Goal: Find specific page/section: Locate a particular part of the current website

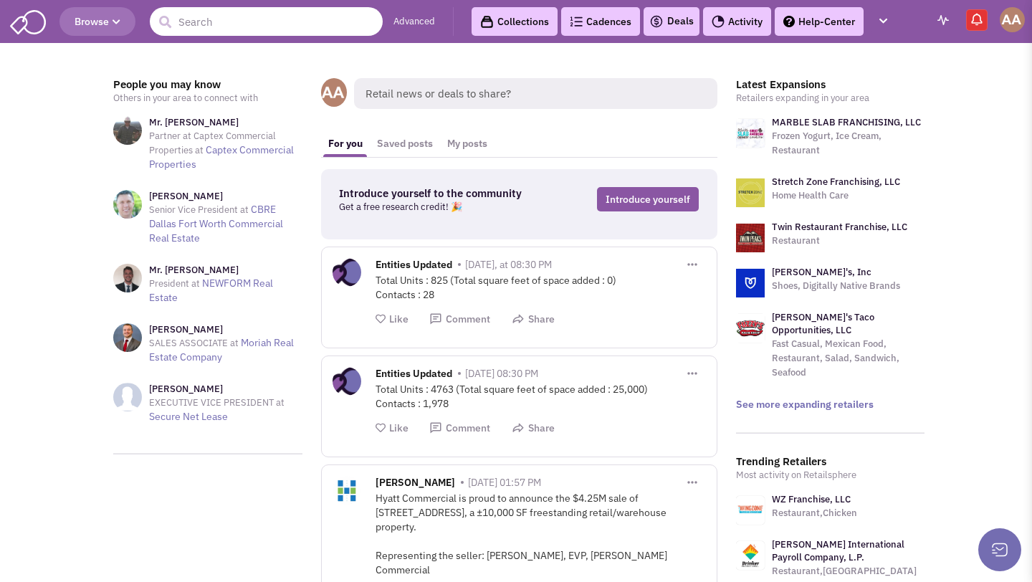
click at [237, 32] on input "text" at bounding box center [266, 21] width 233 height 29
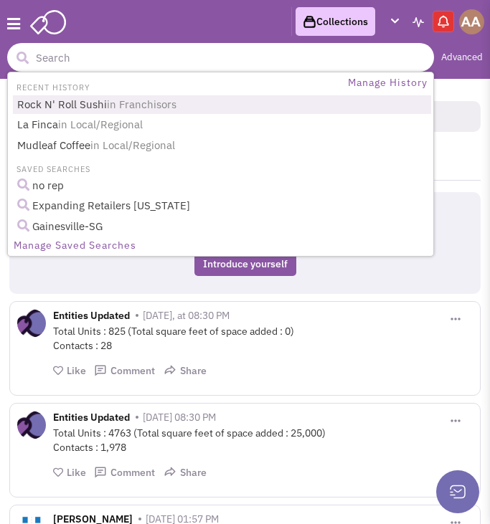
click at [133, 65] on input "text" at bounding box center [220, 57] width 427 height 29
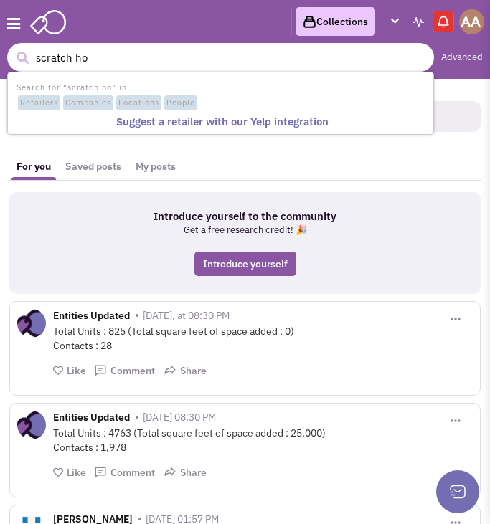
type input "scratch hos"
drag, startPoint x: 122, startPoint y: 59, endPoint x: 10, endPoint y: 52, distance: 112.1
click at [12, 56] on form "1 result is available, use up and down arrow keys to navigate. scratch hos" at bounding box center [220, 57] width 427 height 29
type input "w"
type input "scratch hospitality"
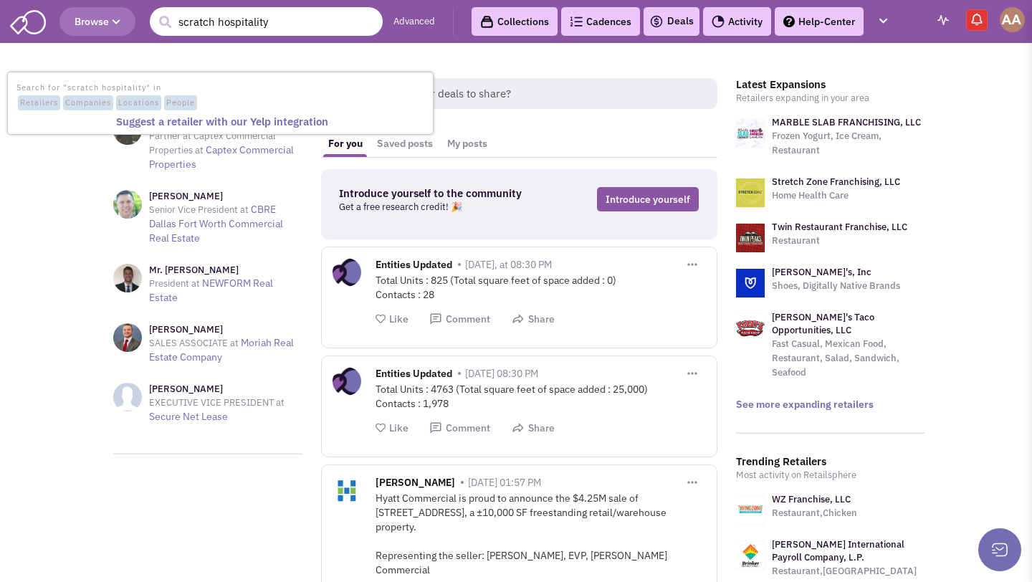
drag, startPoint x: 291, startPoint y: 29, endPoint x: 124, endPoint y: 21, distance: 167.2
click at [124, 21] on header "Browse 1 result is available, use up and down arrow keys to navigate. scratch h…" at bounding box center [516, 21] width 1032 height 43
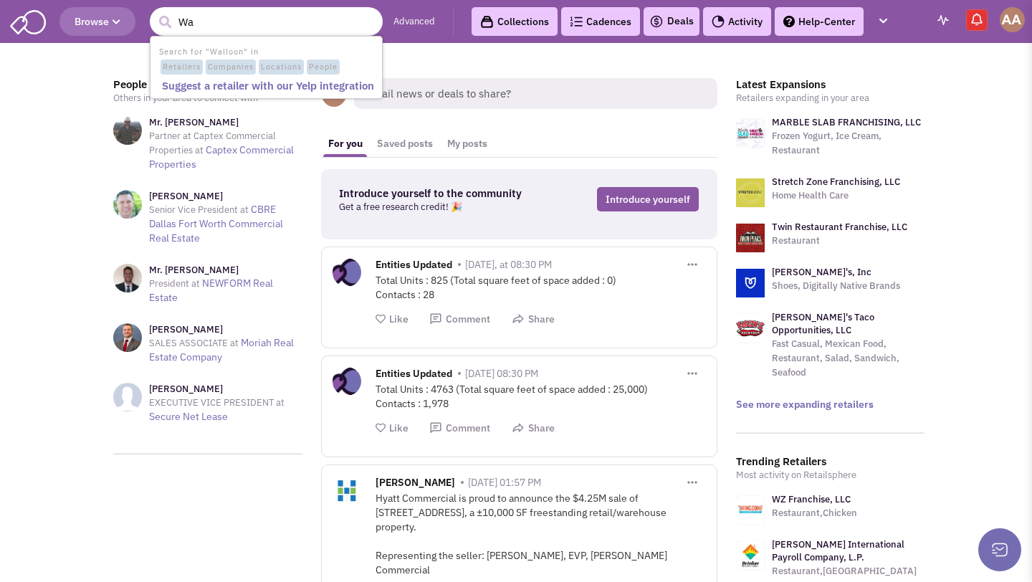
type input "W"
drag, startPoint x: 308, startPoint y: 22, endPoint x: 213, endPoint y: 18, distance: 94.7
click at [213, 18] on input "the 404 kitchen" at bounding box center [266, 21] width 233 height 29
type input "the 404"
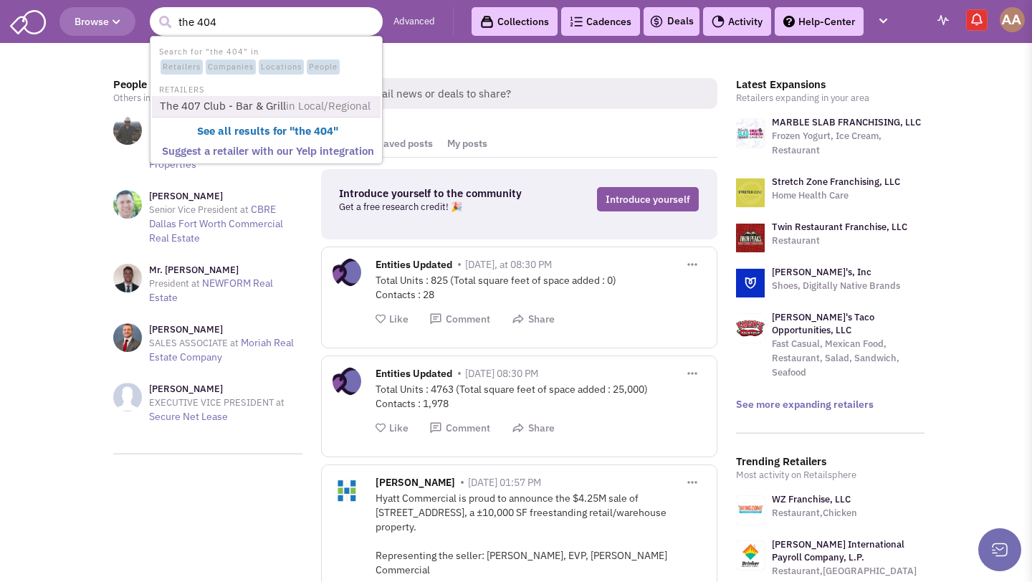
click at [258, 103] on link "The 407 Club - Bar & Grill in Local/Regional" at bounding box center [268, 106] width 224 height 19
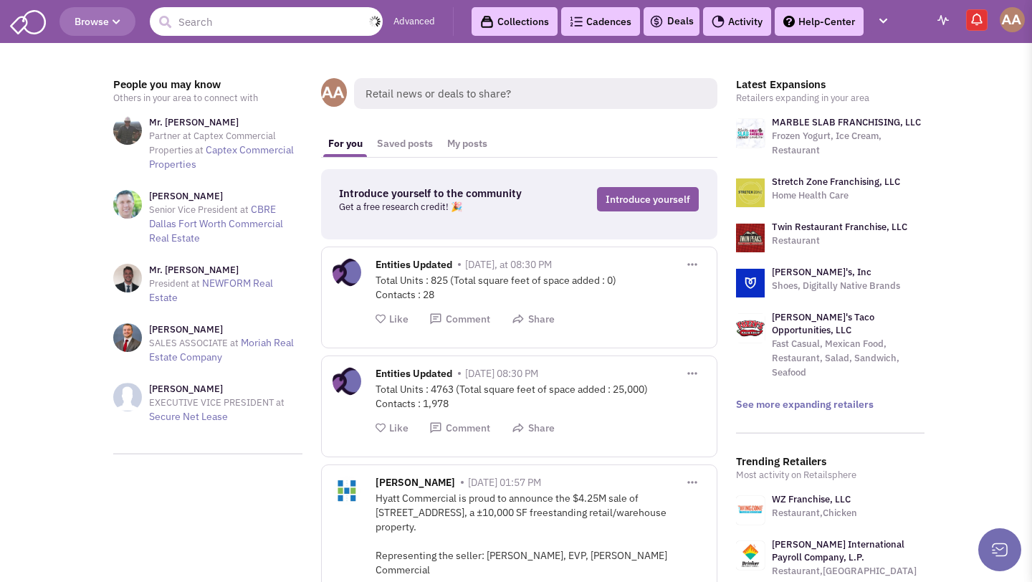
click at [247, 24] on input "text" at bounding box center [266, 21] width 233 height 29
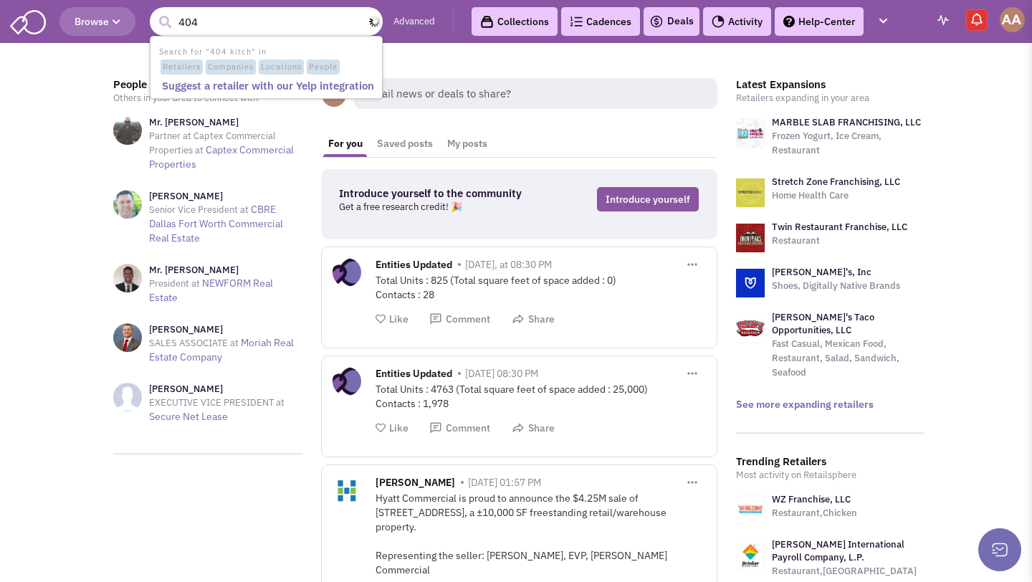
type input "404"
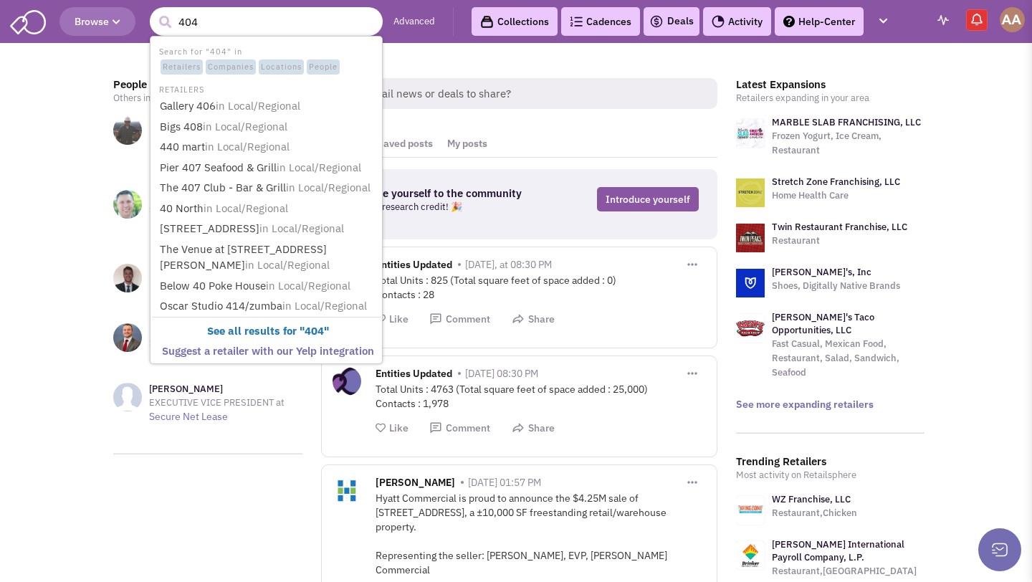
drag, startPoint x: 260, startPoint y: 31, endPoint x: 59, endPoint y: 24, distance: 201.6
click at [59, 24] on header "Browse 283692 404 Advanced Collections Cadences 0 Deals Activity Help-Center" at bounding box center [516, 21] width 1032 height 43
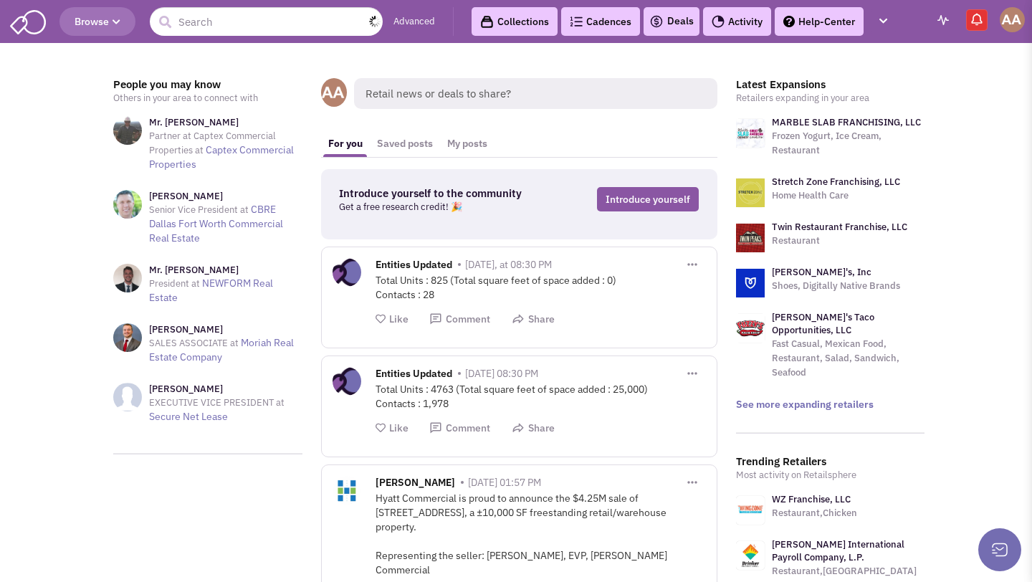
click at [201, 23] on input "text" at bounding box center [266, 21] width 233 height 29
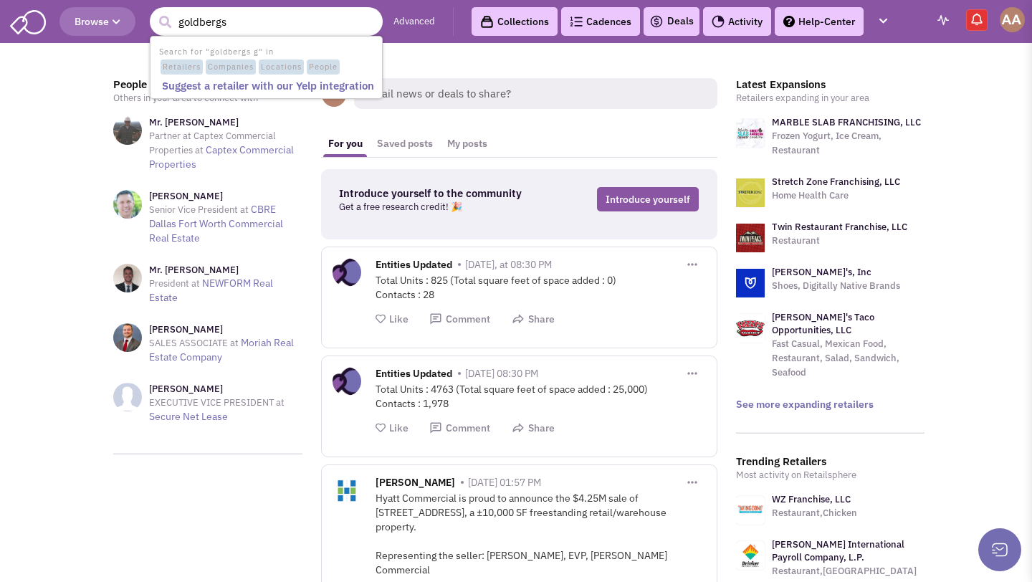
type input "goldbergs"
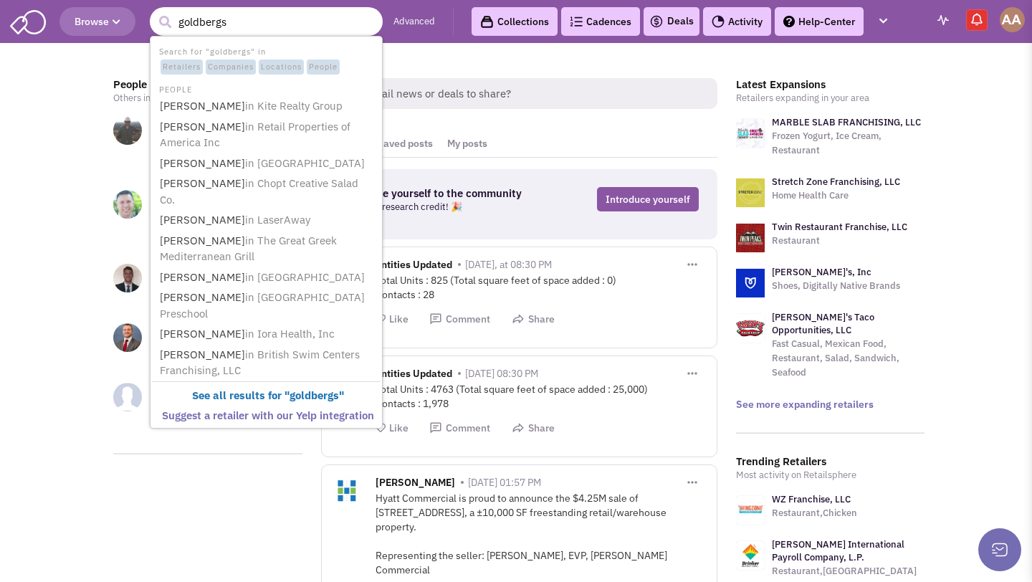
drag, startPoint x: 246, startPoint y: 21, endPoint x: 102, endPoint y: -1, distance: 145.8
type input "el super pan"
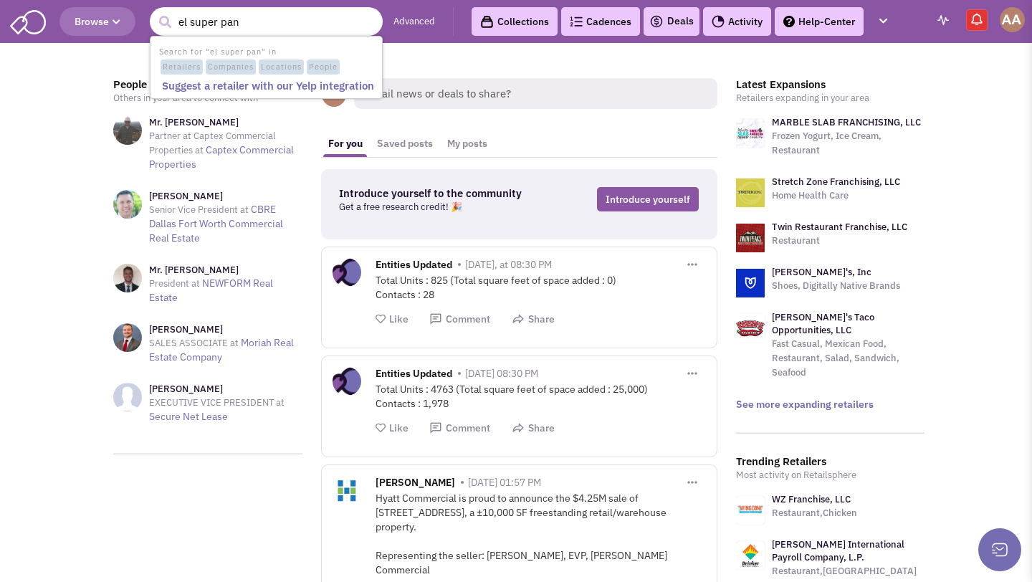
drag, startPoint x: 265, startPoint y: 14, endPoint x: 143, endPoint y: 14, distance: 122.6
click at [143, 14] on header "Browse 1 result is available, use up and down arrow keys to navigate. el super …" at bounding box center [516, 21] width 1032 height 43
drag, startPoint x: 255, startPoint y: 24, endPoint x: 100, endPoint y: 6, distance: 155.9
click at [100, 6] on header "Browse 1 result is available, use up and down arrow keys to navigate. el super …" at bounding box center [516, 21] width 1032 height 43
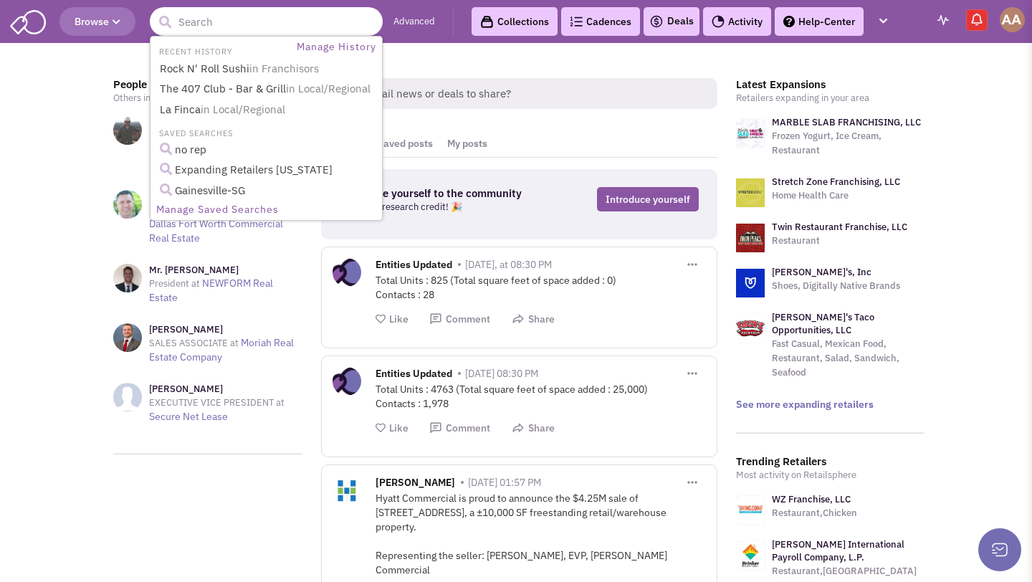
click at [239, 21] on input "text" at bounding box center [266, 21] width 233 height 29
type input "n"
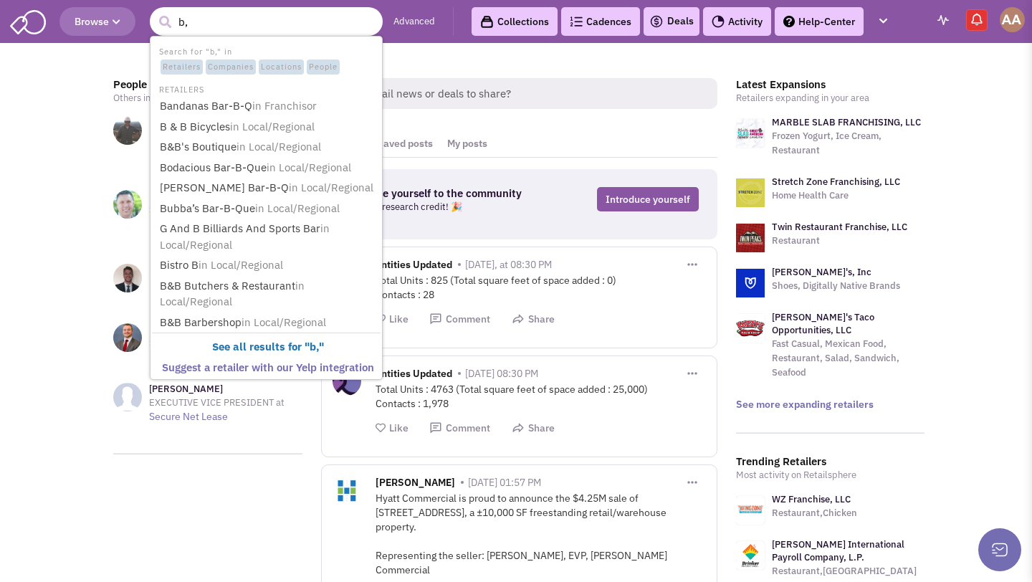
type input "b"
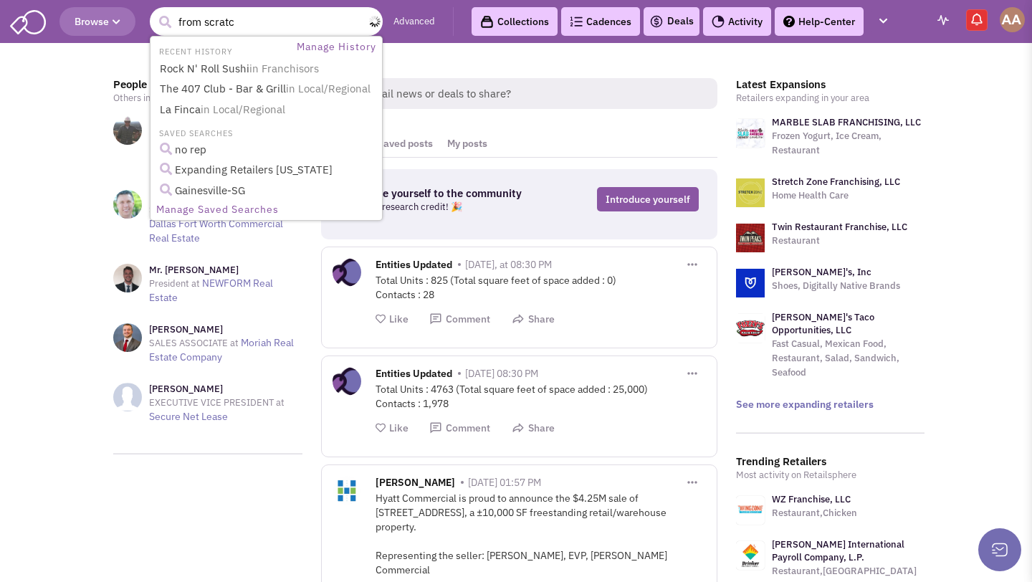
type input "from scratch"
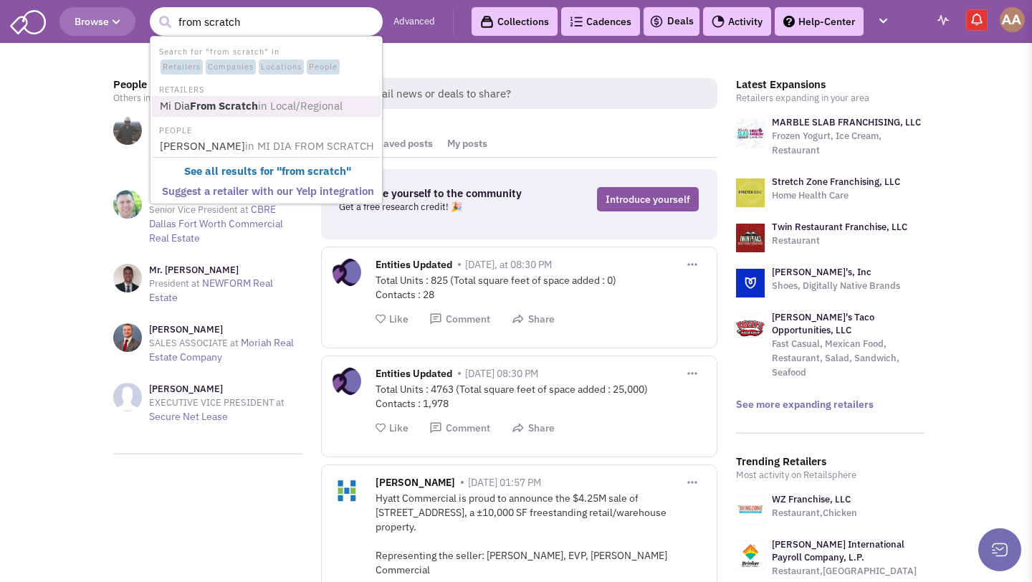
click at [254, 108] on b "From Scratch" at bounding box center [224, 106] width 68 height 14
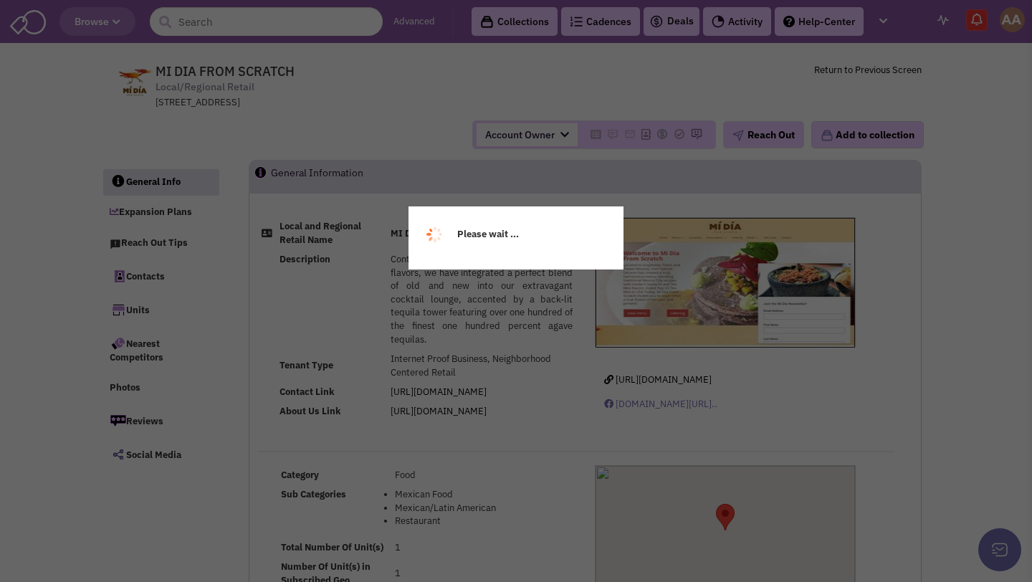
select select
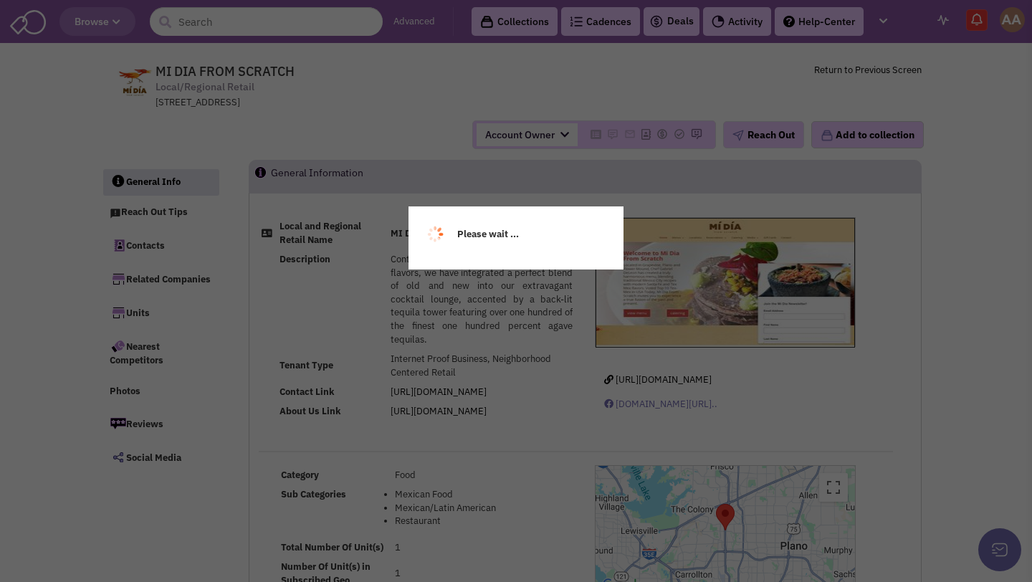
select select
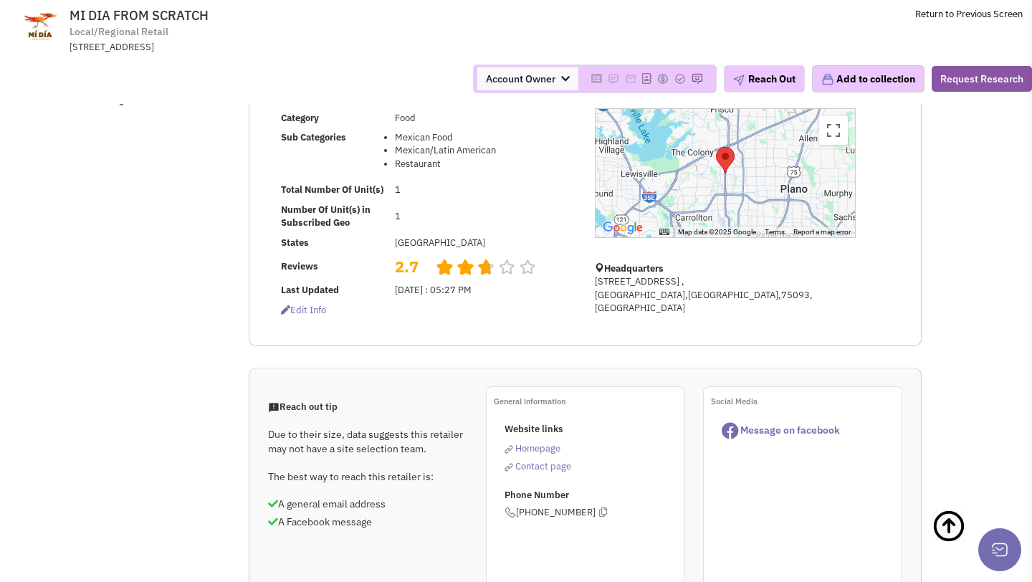
scroll to position [11, 0]
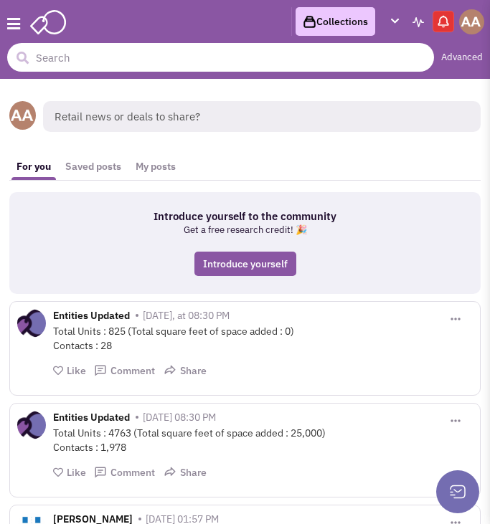
click at [204, 60] on input "text" at bounding box center [220, 57] width 427 height 29
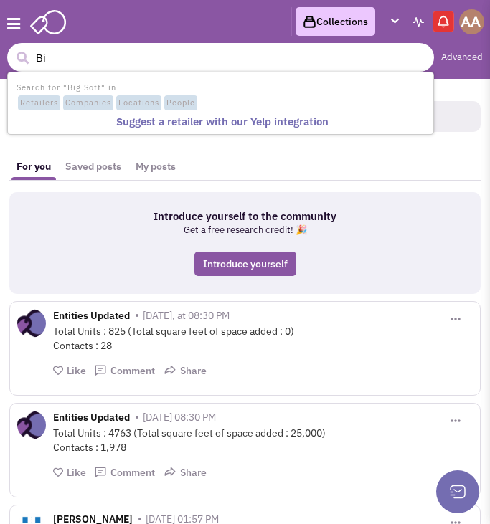
type input "B"
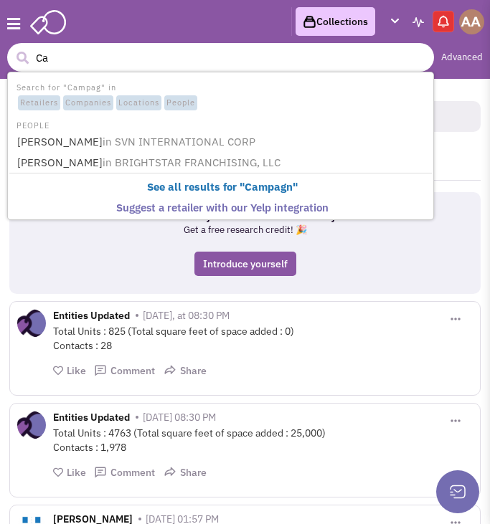
type input "C"
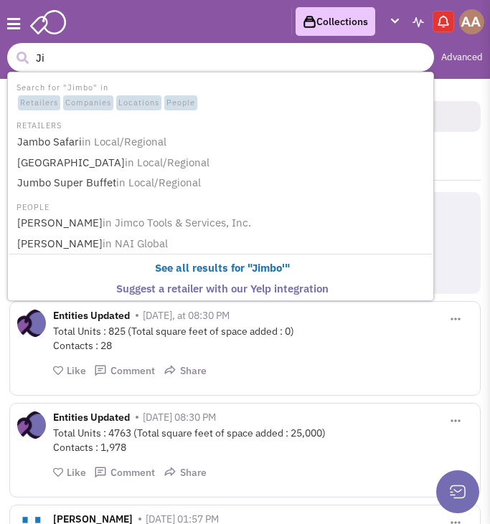
type input "J"
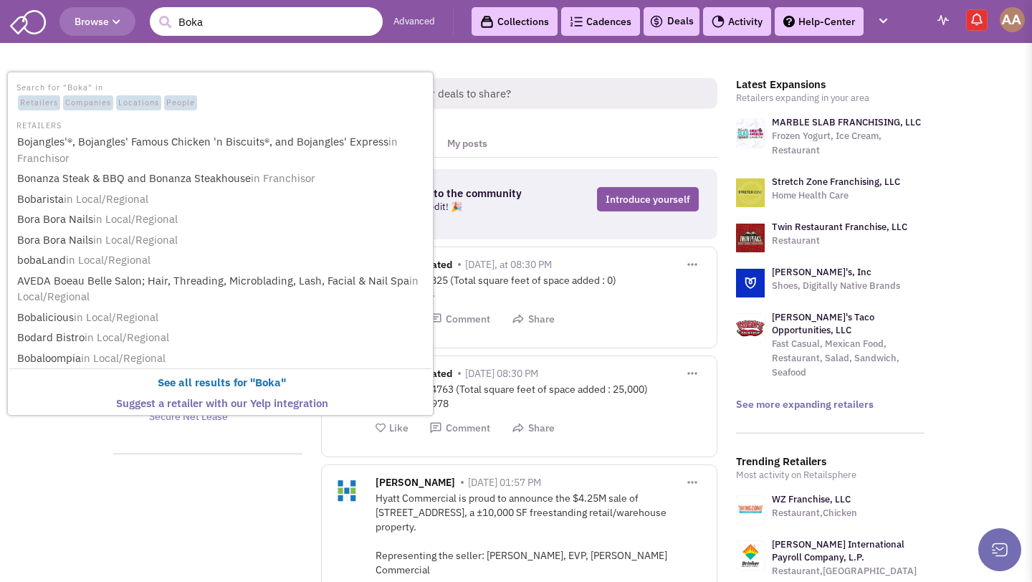
type input "Boka"
